Goal: Use online tool/utility: Utilize a website feature to perform a specific function

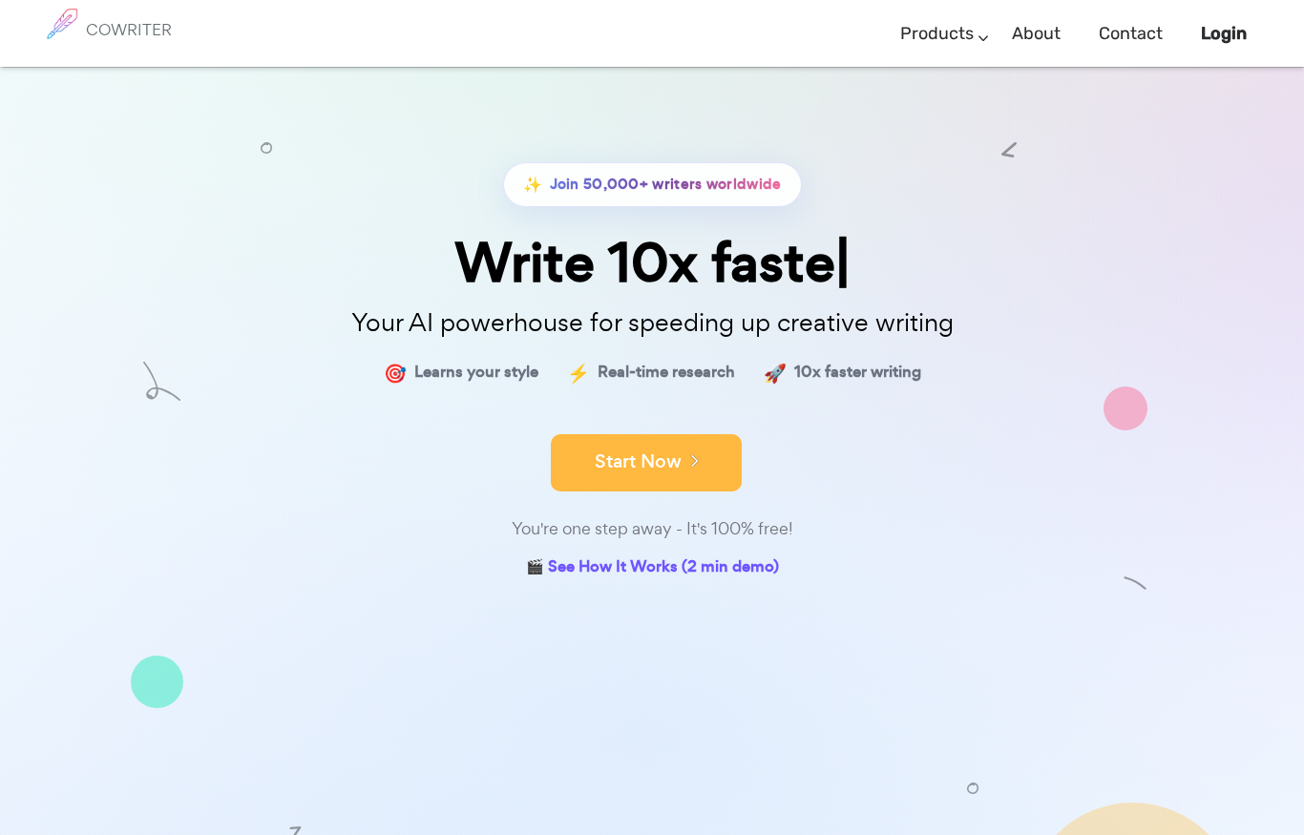
click at [620, 492] on button "Start Now" at bounding box center [646, 462] width 191 height 57
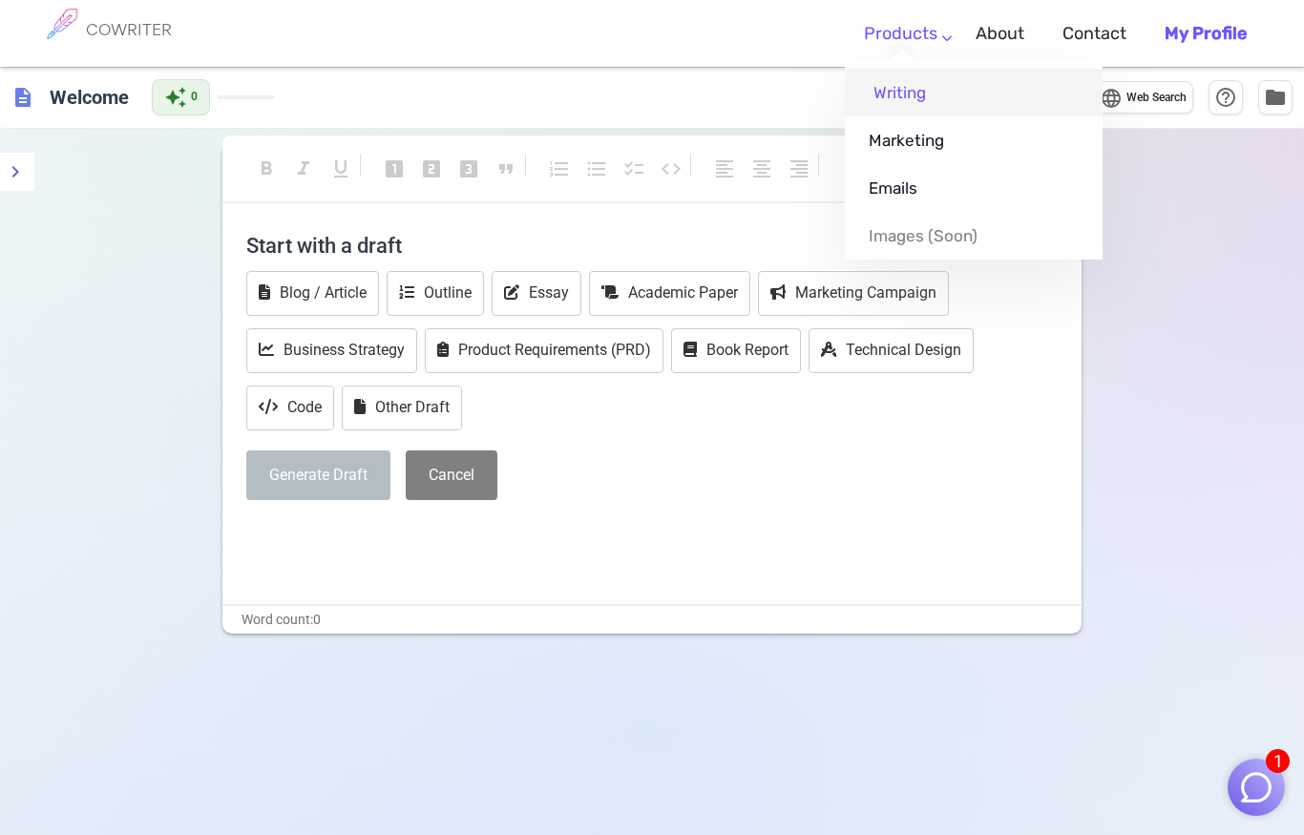
click at [967, 99] on link "Writing" at bounding box center [974, 93] width 258 height 48
click at [875, 31] on link "Products" at bounding box center [901, 34] width 74 height 56
click at [874, 86] on link "Writing" at bounding box center [974, 93] width 258 height 48
click at [907, 98] on link "Writing" at bounding box center [974, 93] width 258 height 48
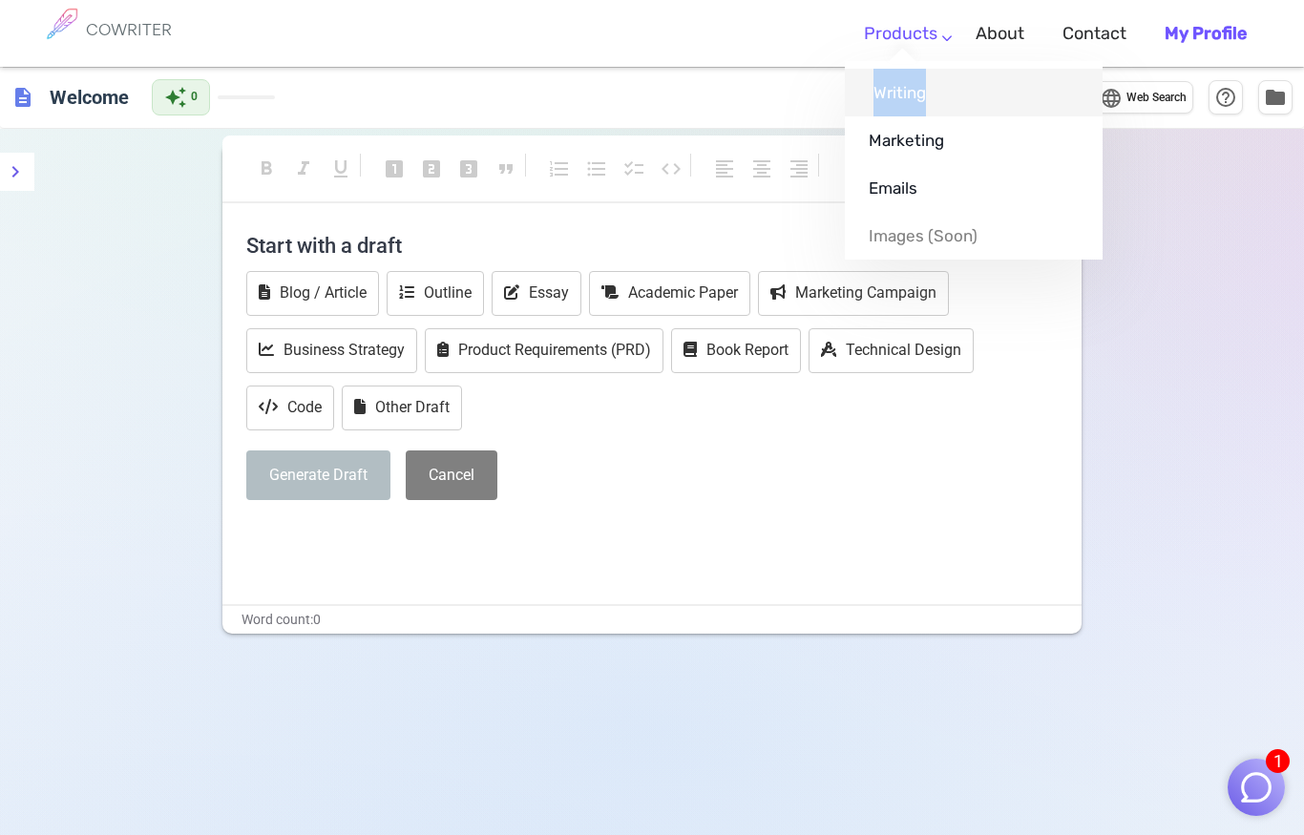
click at [907, 98] on link "Writing" at bounding box center [974, 93] width 258 height 48
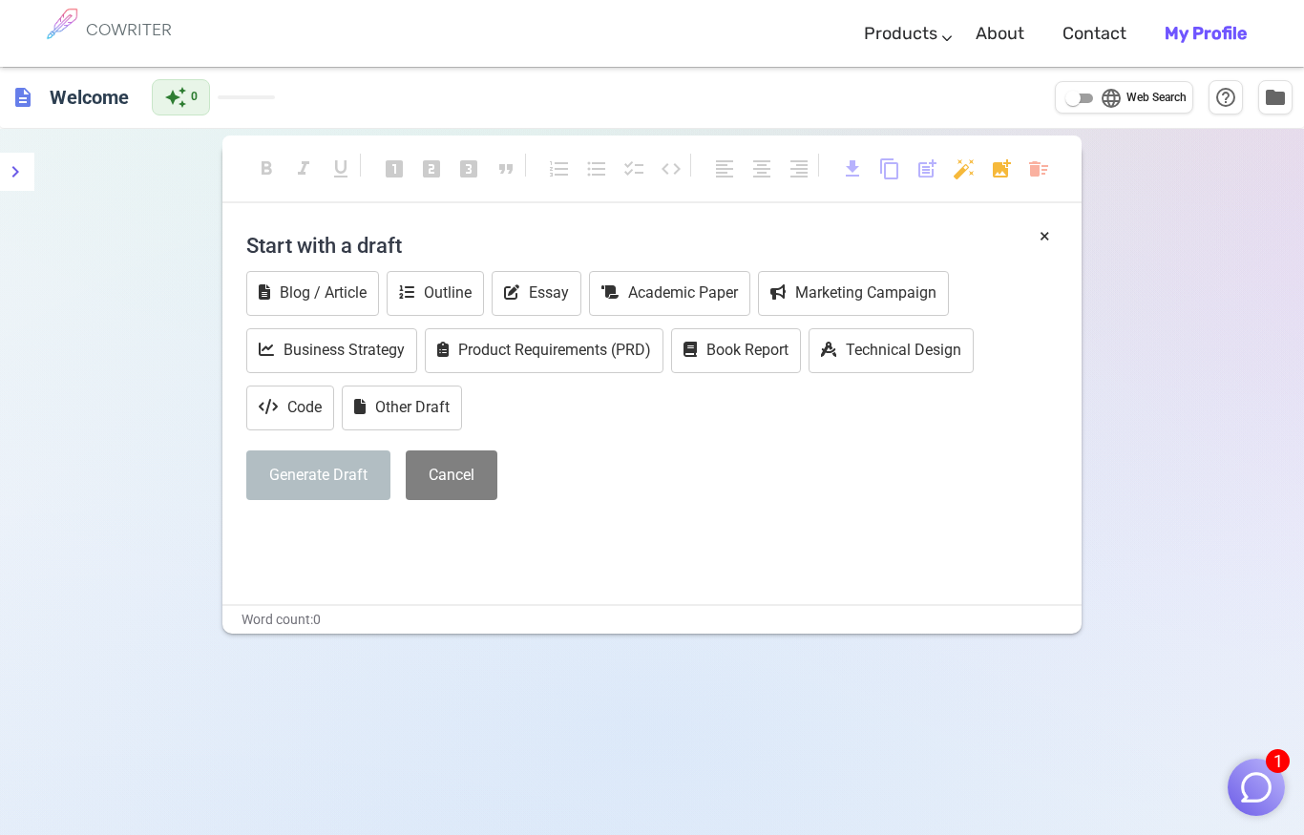
click at [849, 479] on div "Generate Draft Cancel" at bounding box center [651, 476] width 811 height 51
click at [395, 416] on button "Other Draft" at bounding box center [402, 408] width 120 height 45
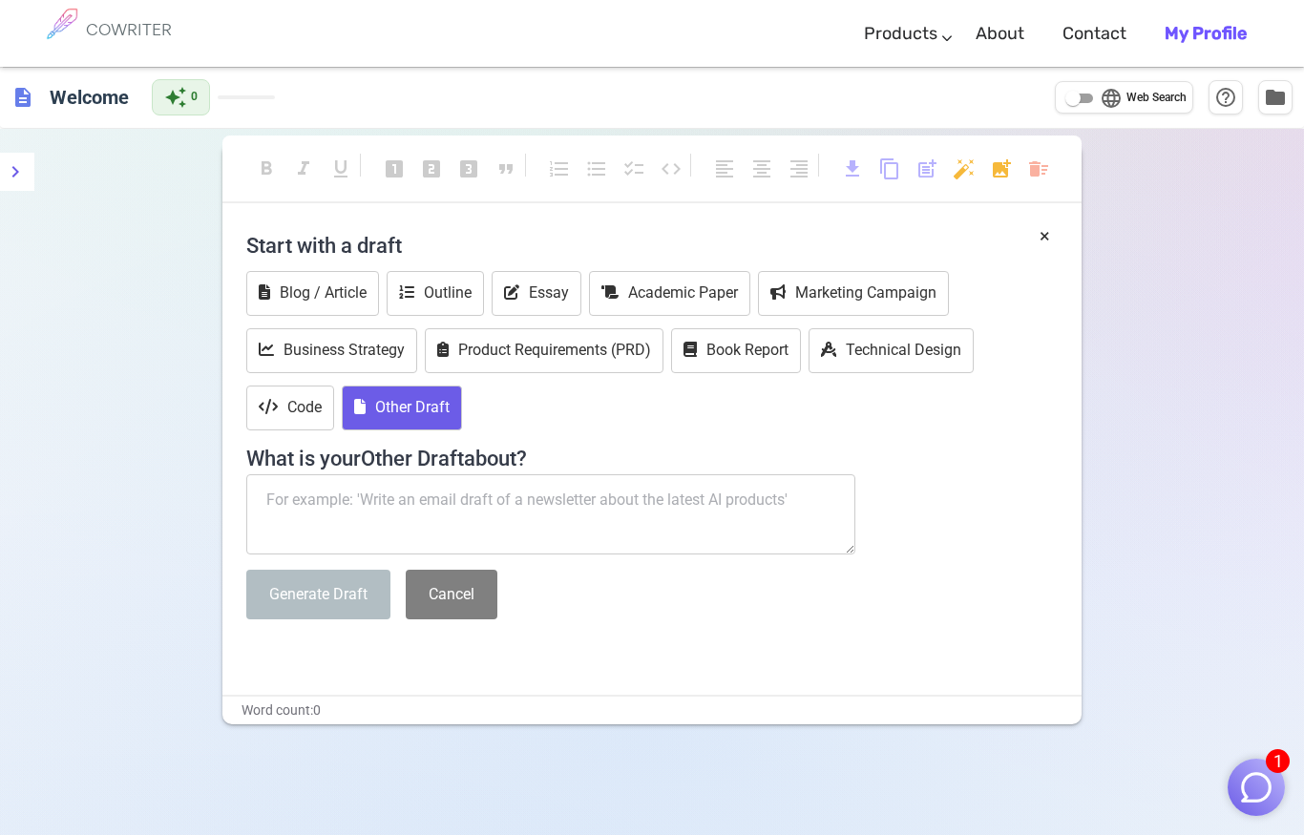
click at [351, 486] on textarea at bounding box center [550, 514] width 609 height 80
click at [404, 402] on button "Other Draft" at bounding box center [402, 408] width 120 height 45
click at [446, 583] on button "Cancel" at bounding box center [452, 595] width 92 height 51
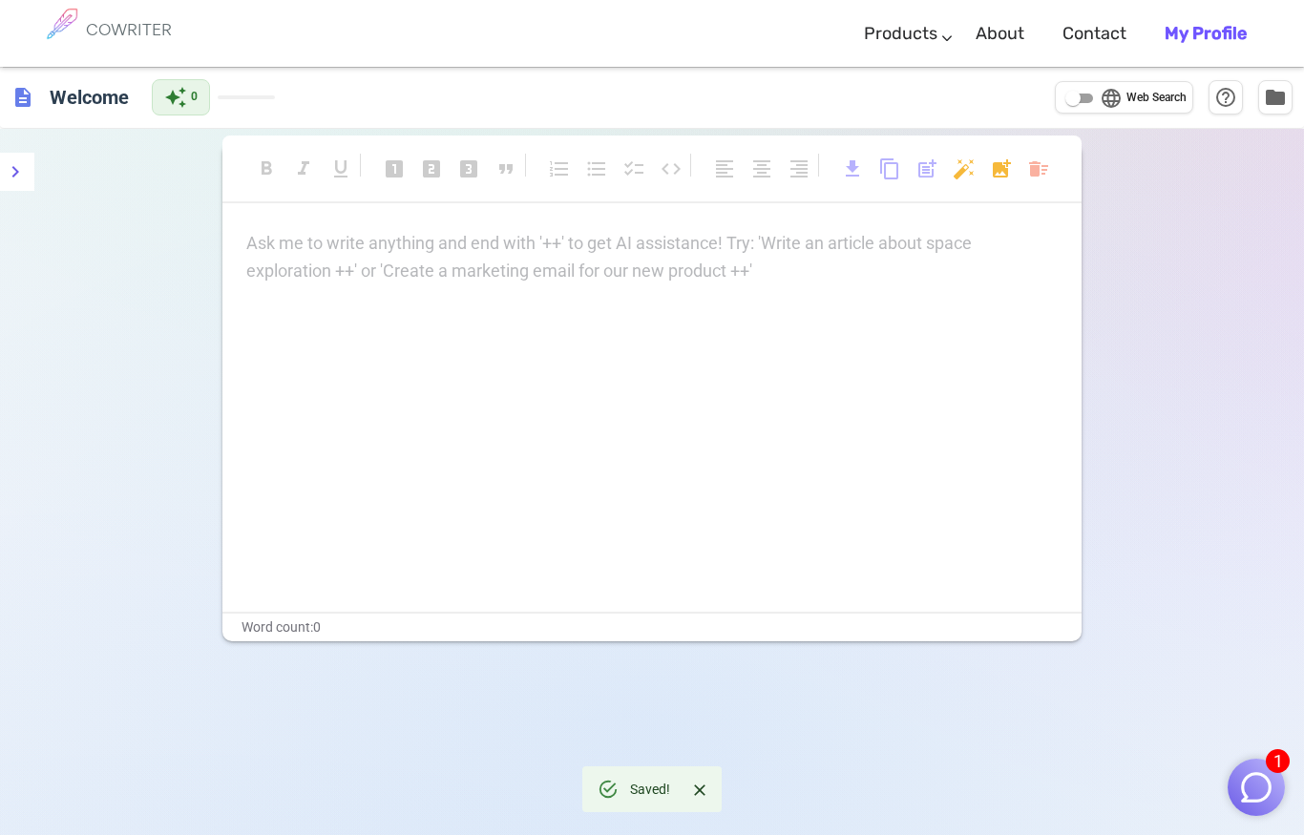
click at [334, 281] on div "Ask me to write anything and end with '++' to get AI assistance! Try: 'Write an…" at bounding box center [651, 256] width 811 height 53
